Goal: Task Accomplishment & Management: Manage account settings

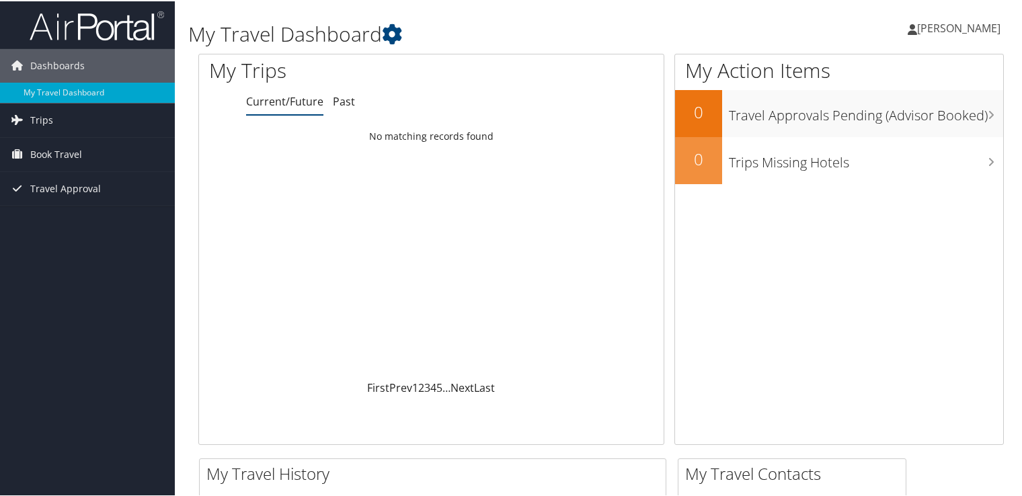
click at [437, 178] on div "Loading... No matching records found" at bounding box center [431, 251] width 465 height 256
click at [100, 120] on link "Trips" at bounding box center [87, 119] width 175 height 34
click at [974, 34] on link "[PERSON_NAME]" at bounding box center [961, 27] width 106 height 40
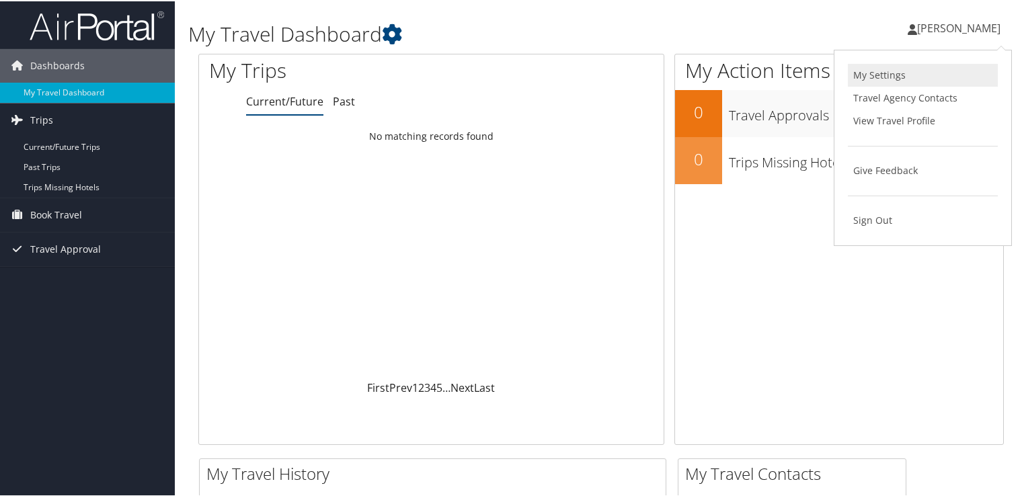
click at [947, 81] on link "My Settings" at bounding box center [923, 74] width 150 height 23
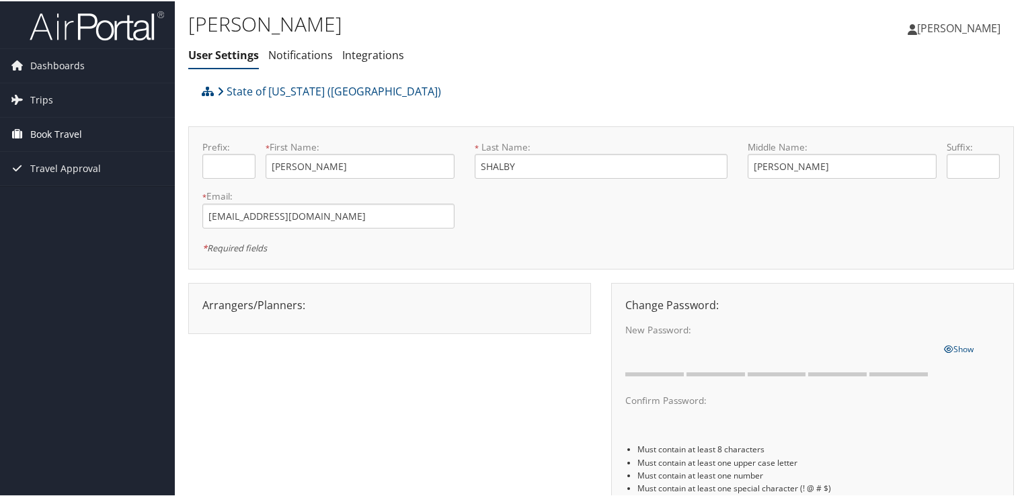
click at [30, 134] on span "Book Travel" at bounding box center [56, 133] width 52 height 34
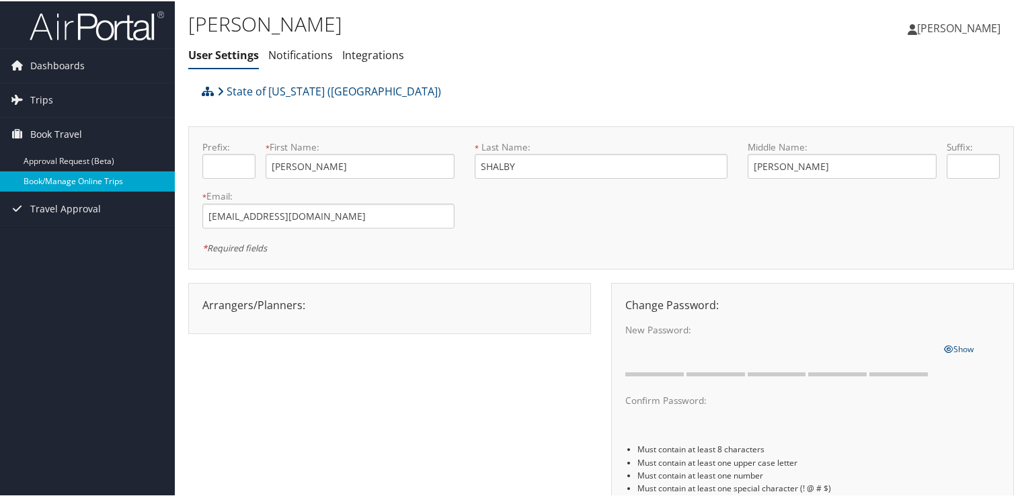
click at [79, 177] on link "Book/Manage Online Trips" at bounding box center [87, 180] width 175 height 20
click at [973, 31] on span "[PERSON_NAME]" at bounding box center [958, 27] width 83 height 15
click at [100, 174] on link "Book/Manage Online Trips" at bounding box center [87, 180] width 175 height 20
